Goal: Task Accomplishment & Management: Manage account settings

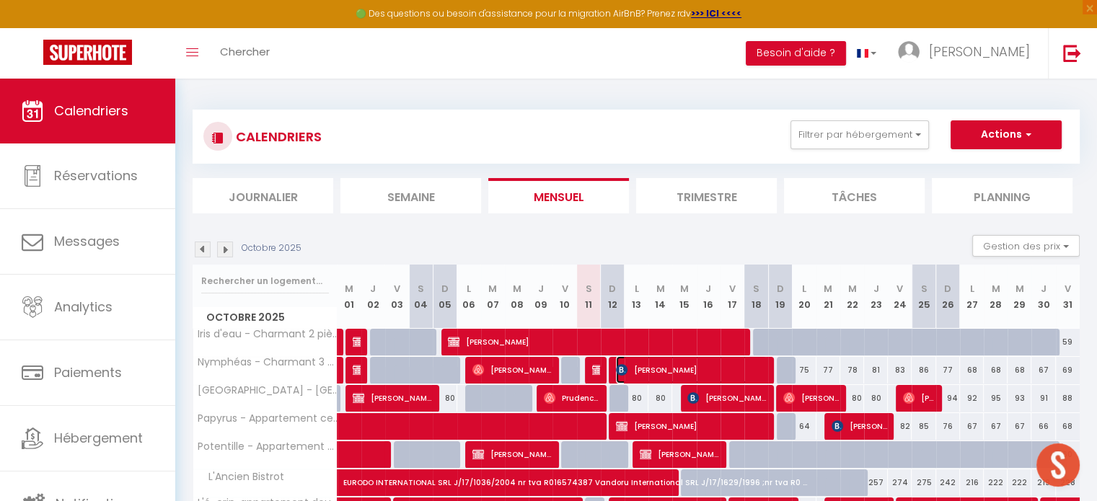
click at [674, 374] on span "[PERSON_NAME]" at bounding box center [691, 369] width 151 height 27
select select "OK"
select select "KO"
select select "0"
select select "1"
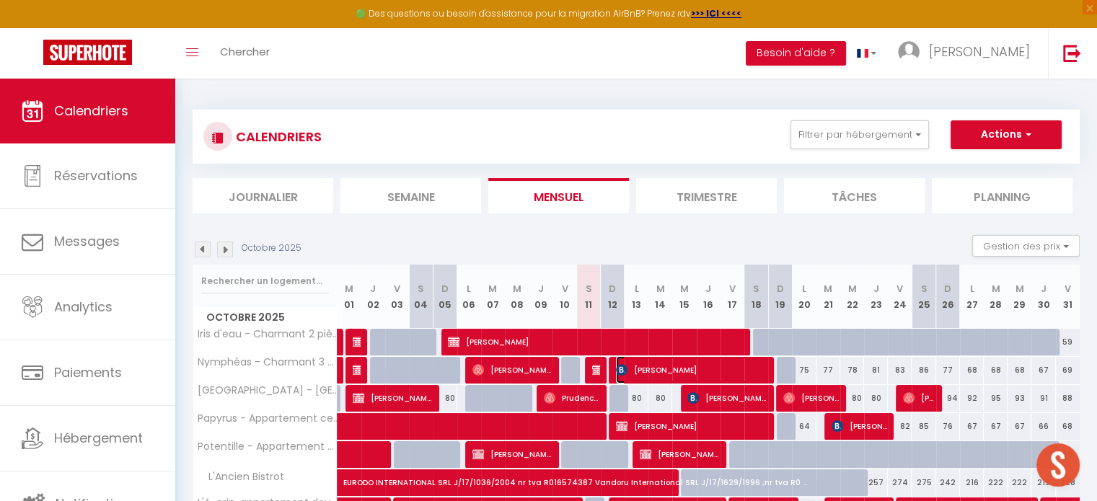
select select "1"
select select
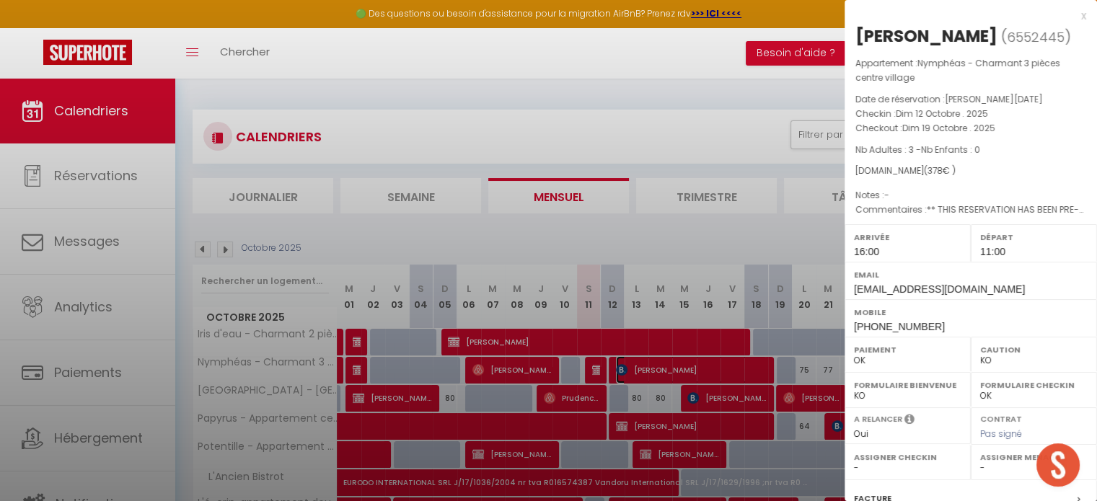
select select "26423"
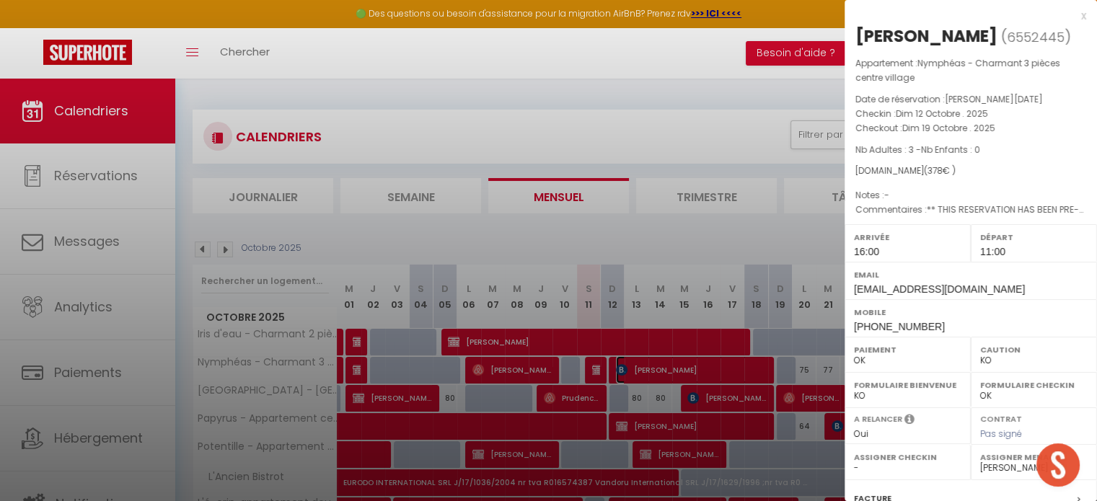
scroll to position [206, 0]
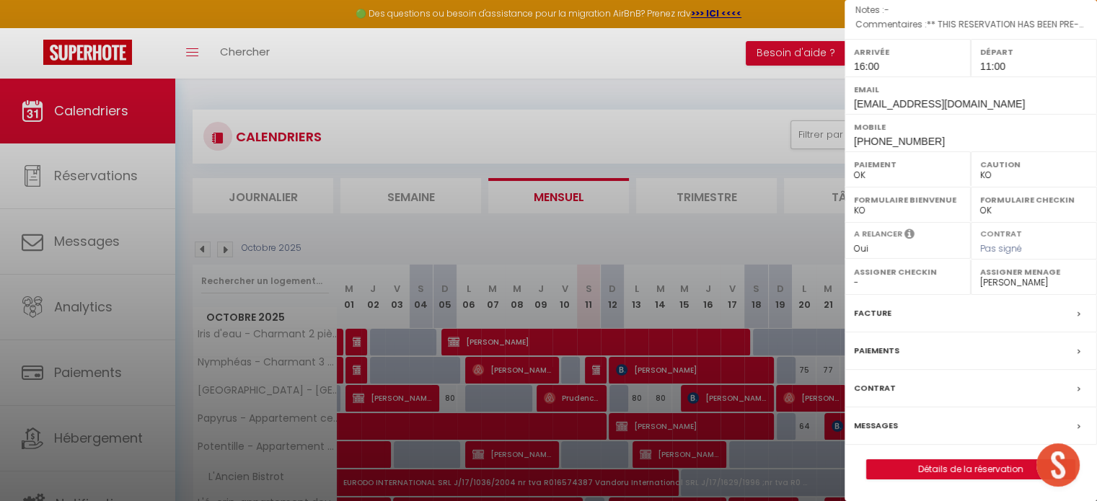
click at [877, 421] on label "Messages" at bounding box center [876, 425] width 44 height 15
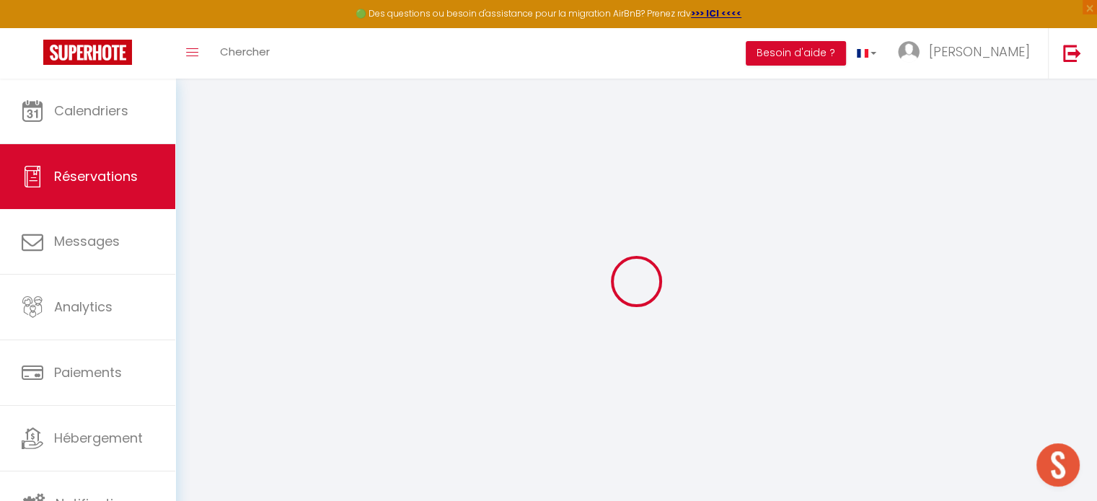
select select
checkbox input "false"
type textarea "** THIS RESERVATION HAS BEEN PRE-PAID ** BOOKING NOTE : Payment charge is EUR 5…"
select select
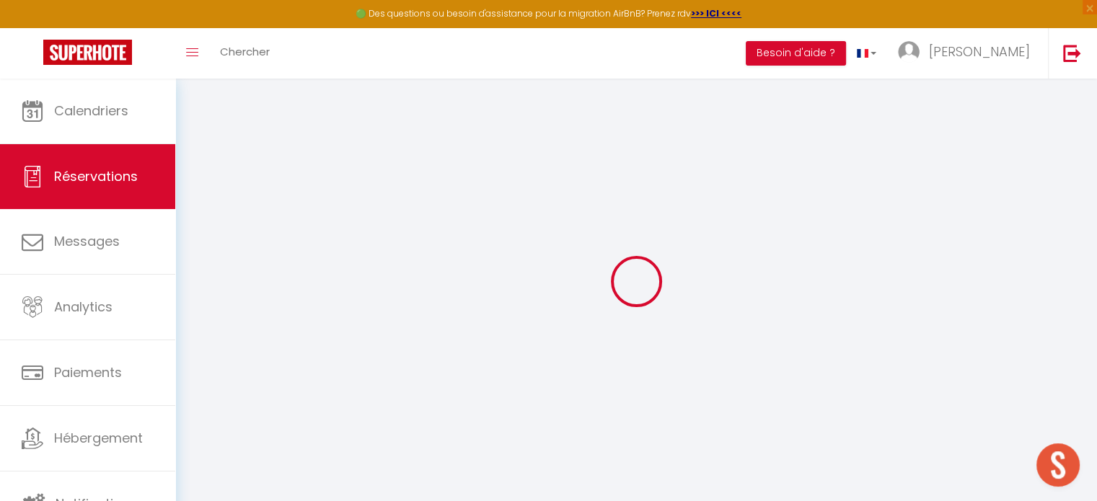
select select
checkbox input "false"
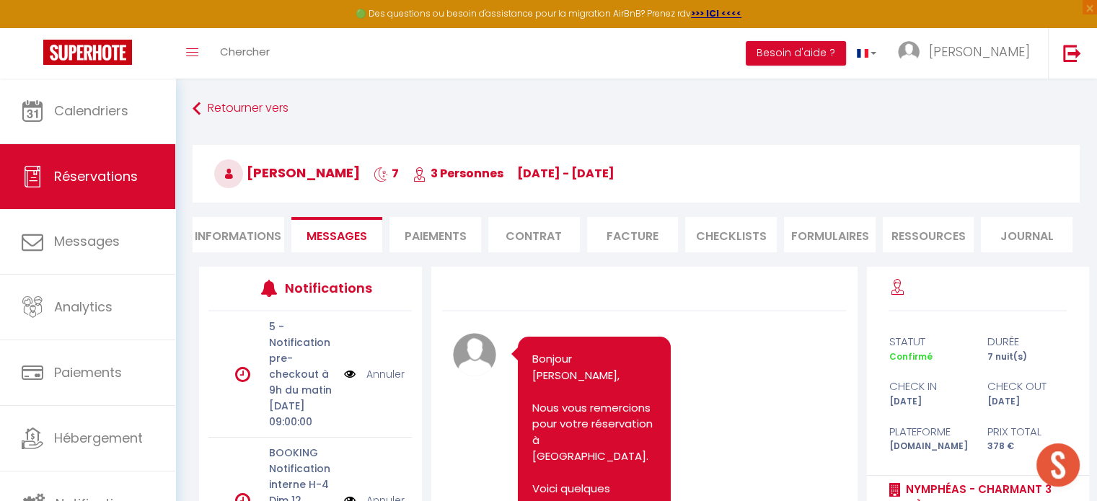
scroll to position [10192, 0]
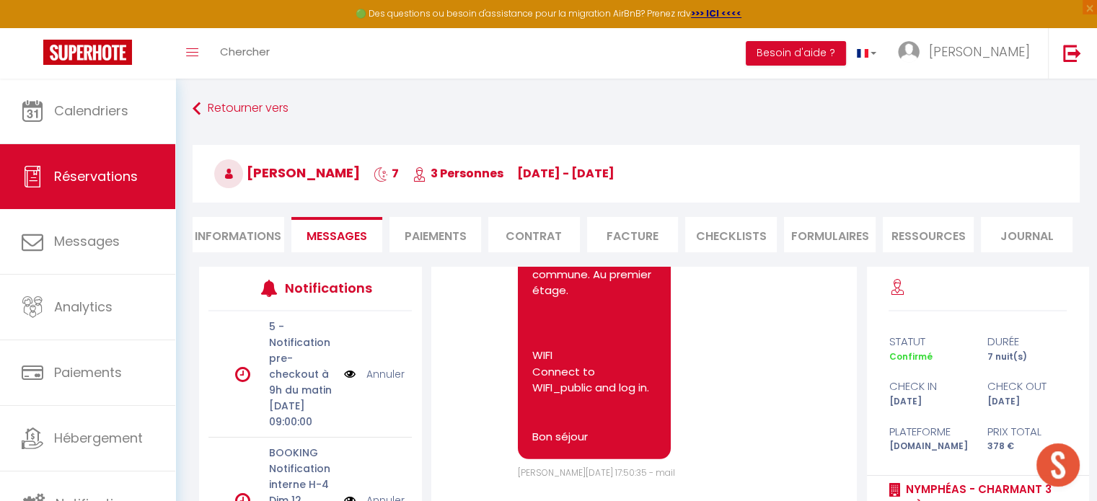
click at [333, 232] on span "Messages" at bounding box center [337, 236] width 61 height 17
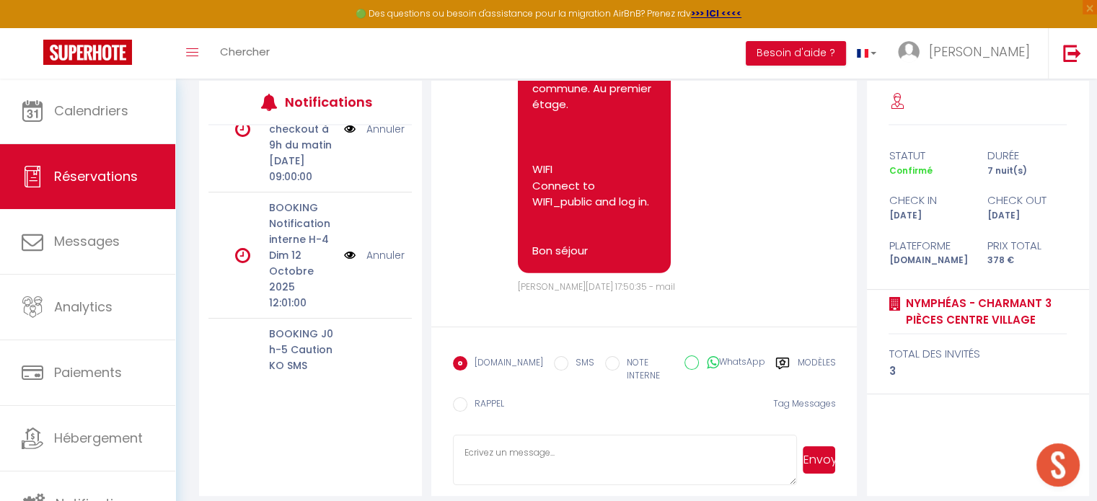
scroll to position [75, 0]
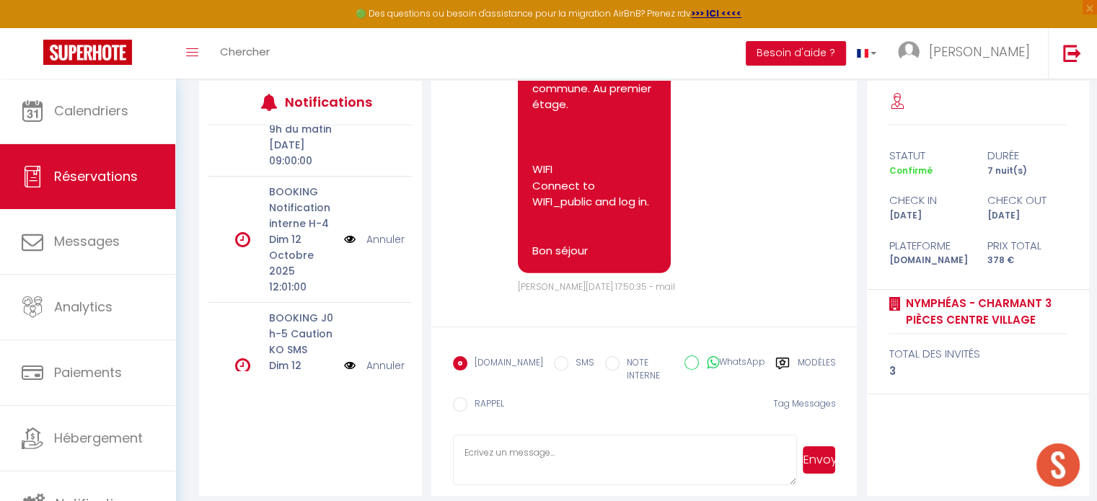
click at [372, 247] on link "Annuler" at bounding box center [385, 240] width 38 height 16
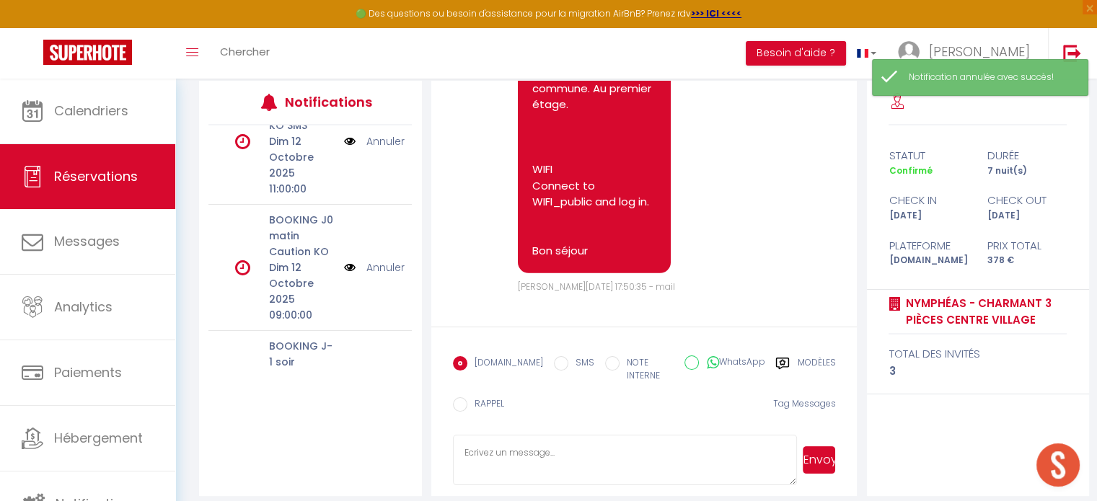
scroll to position [170, 0]
click at [373, 152] on link "Annuler" at bounding box center [385, 144] width 38 height 16
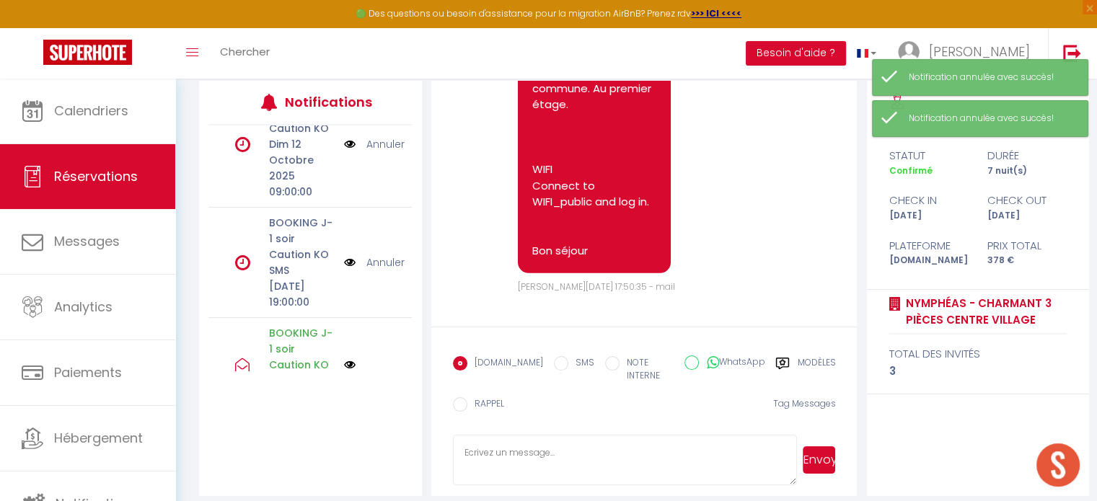
click at [373, 152] on link "Annuler" at bounding box center [385, 144] width 38 height 16
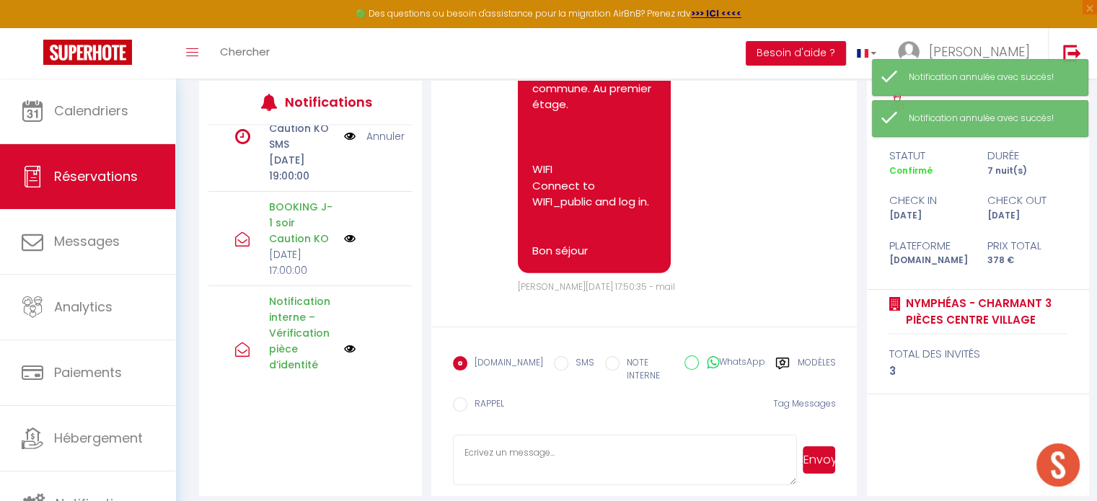
click at [373, 144] on link "Annuler" at bounding box center [385, 136] width 38 height 16
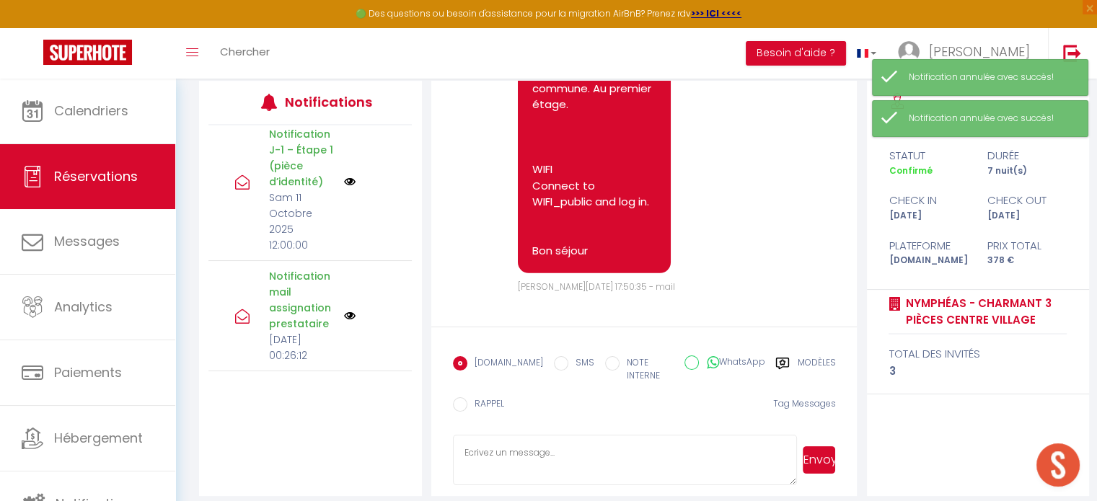
scroll to position [0, 0]
